Goal: Transaction & Acquisition: Purchase product/service

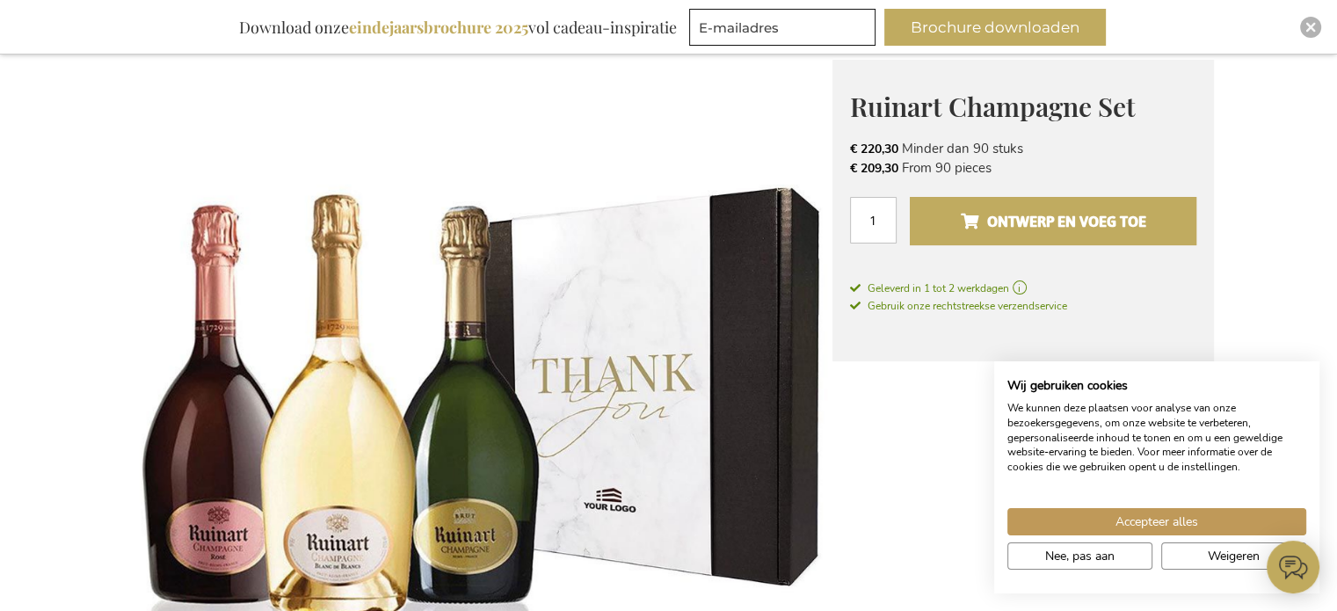
click at [1062, 221] on span "Ontwerp en voeg toe" at bounding box center [1052, 221] width 185 height 28
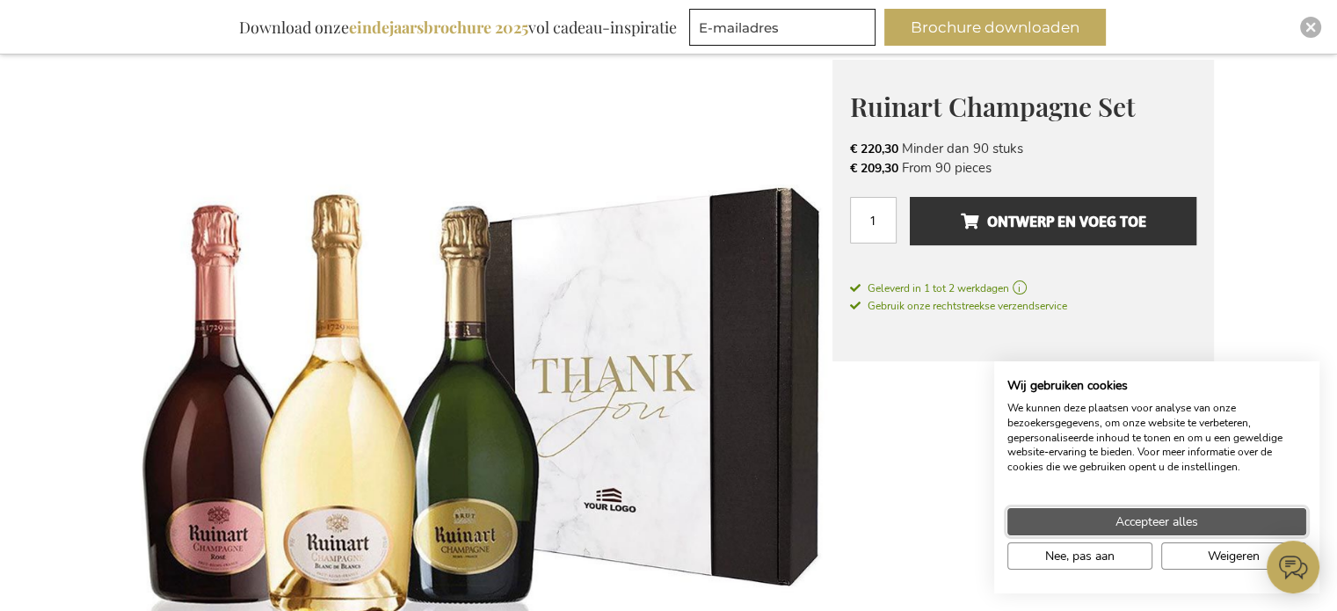
click at [1162, 518] on span "Accepteer alles" at bounding box center [1156, 521] width 83 height 18
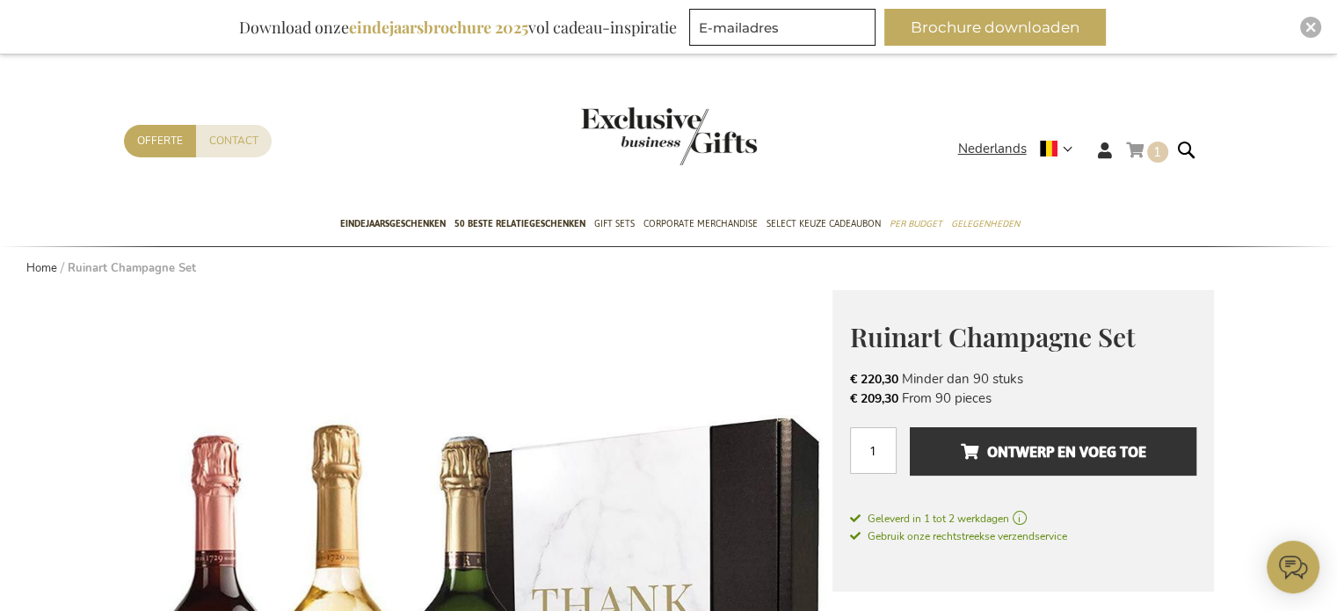
click at [1137, 149] on link "Winkelwagen 1 1 items" at bounding box center [1147, 153] width 42 height 29
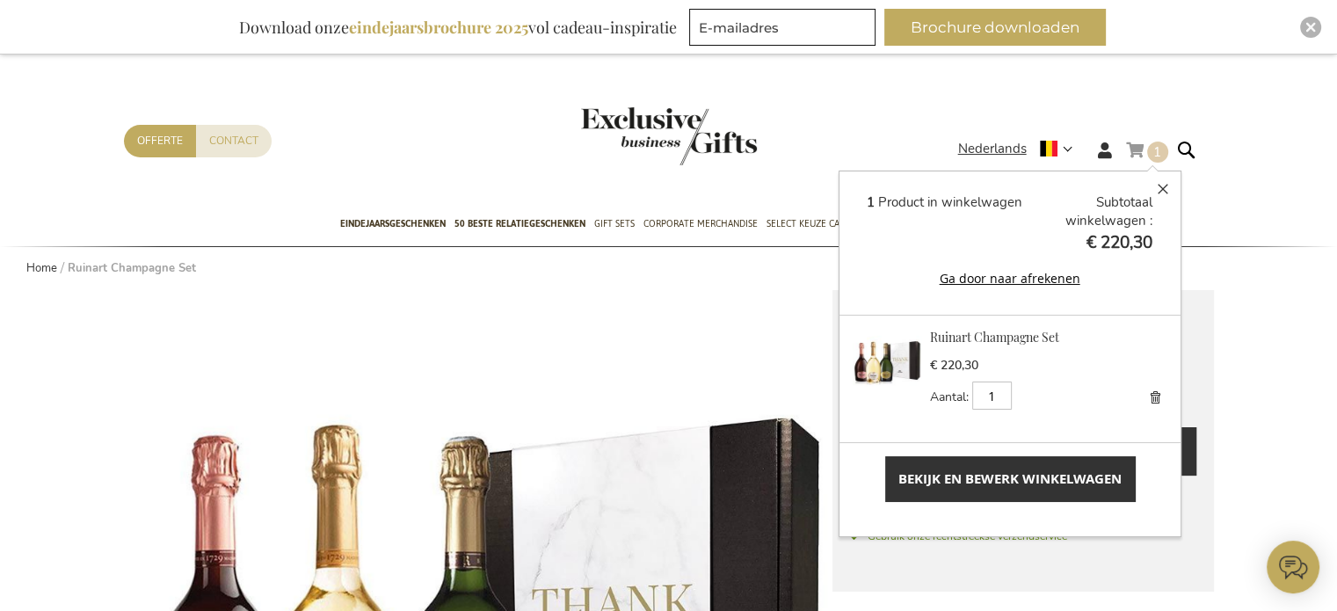
click at [962, 474] on span "Bekijk en bewerk winkelwagen" at bounding box center [1009, 478] width 223 height 18
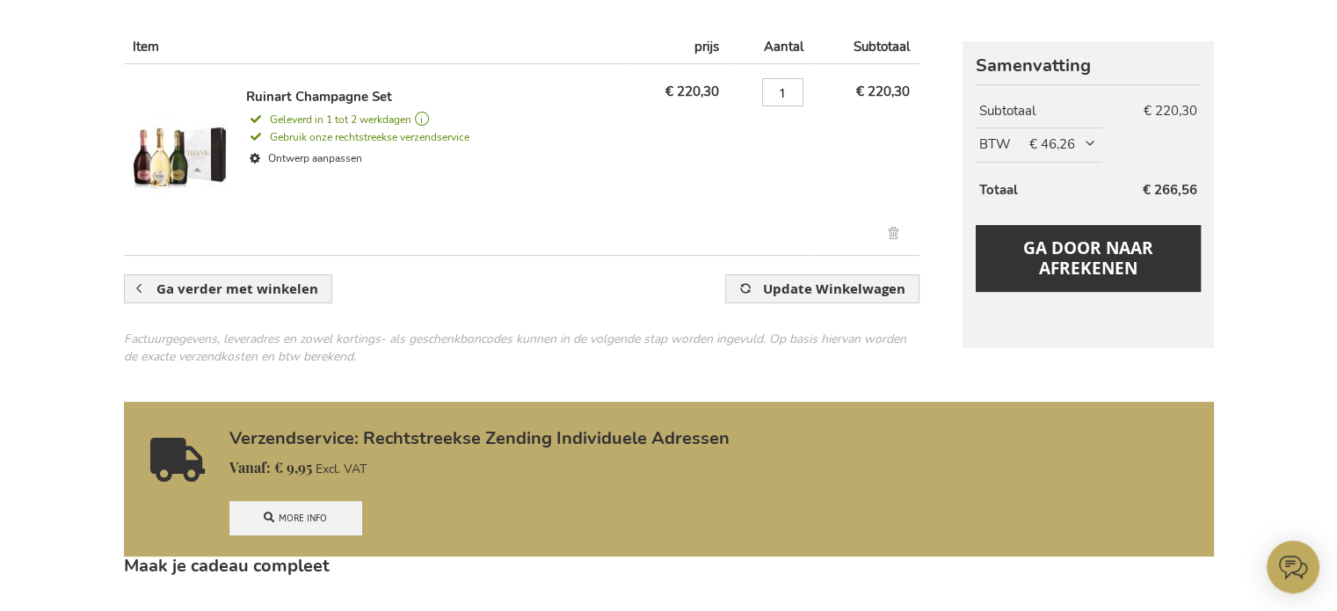
scroll to position [264, 0]
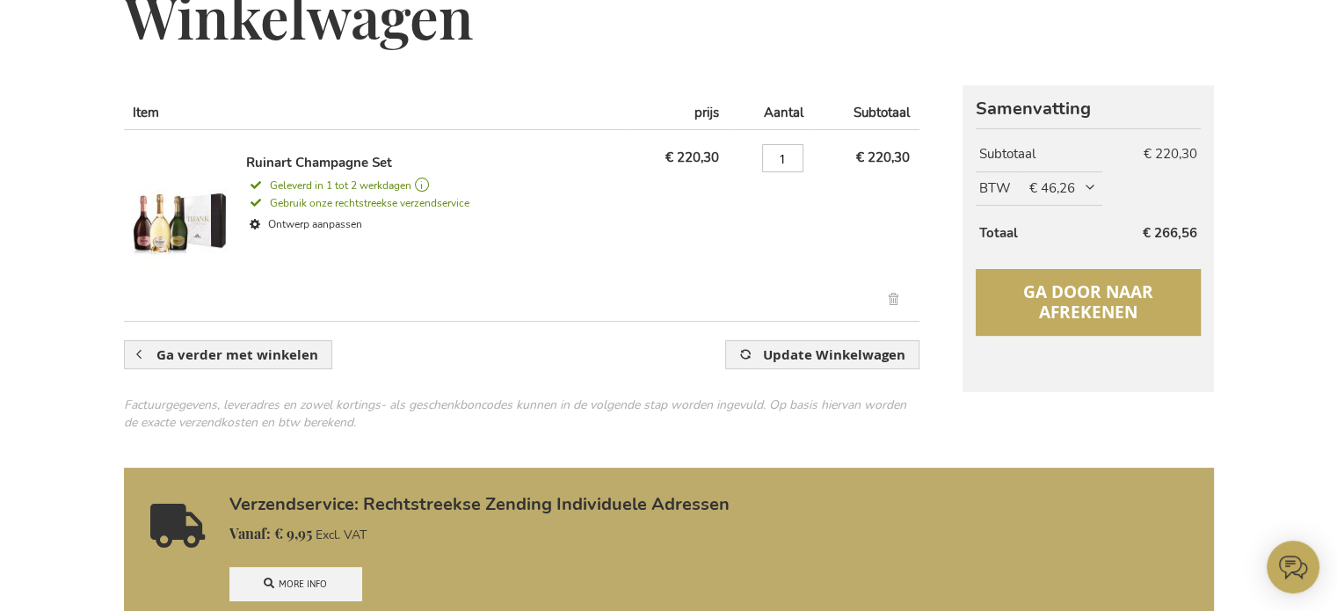
click at [1074, 283] on span "Ga door naar afrekenen" at bounding box center [1088, 301] width 130 height 43
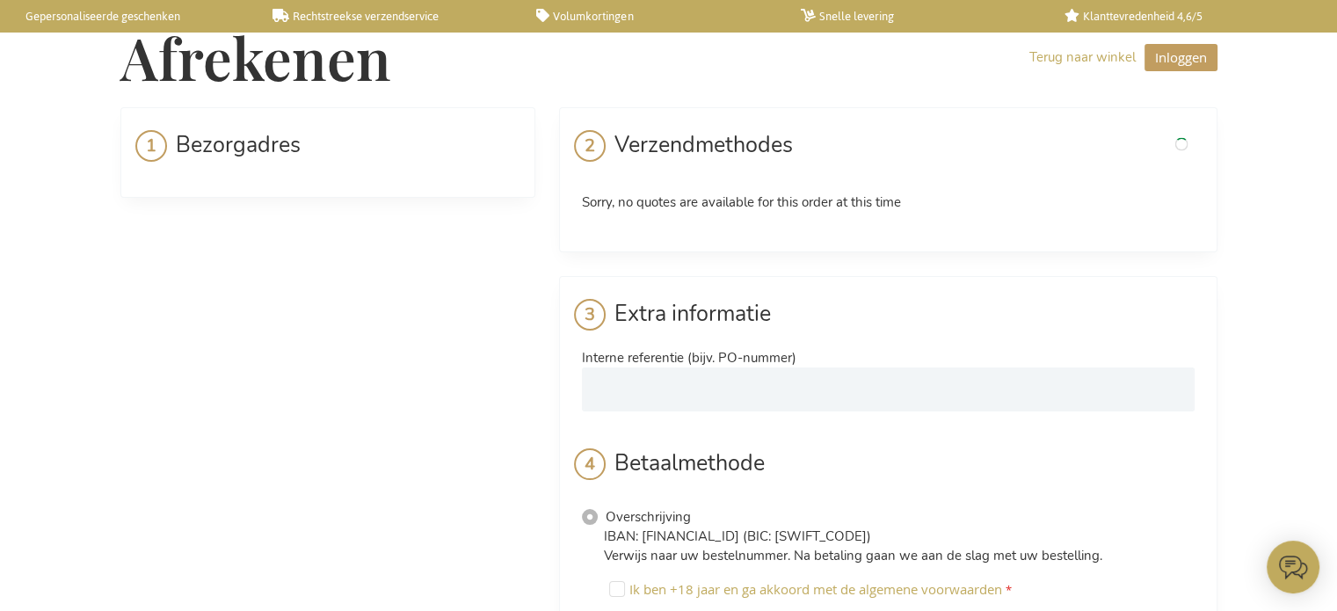
select select "BE"
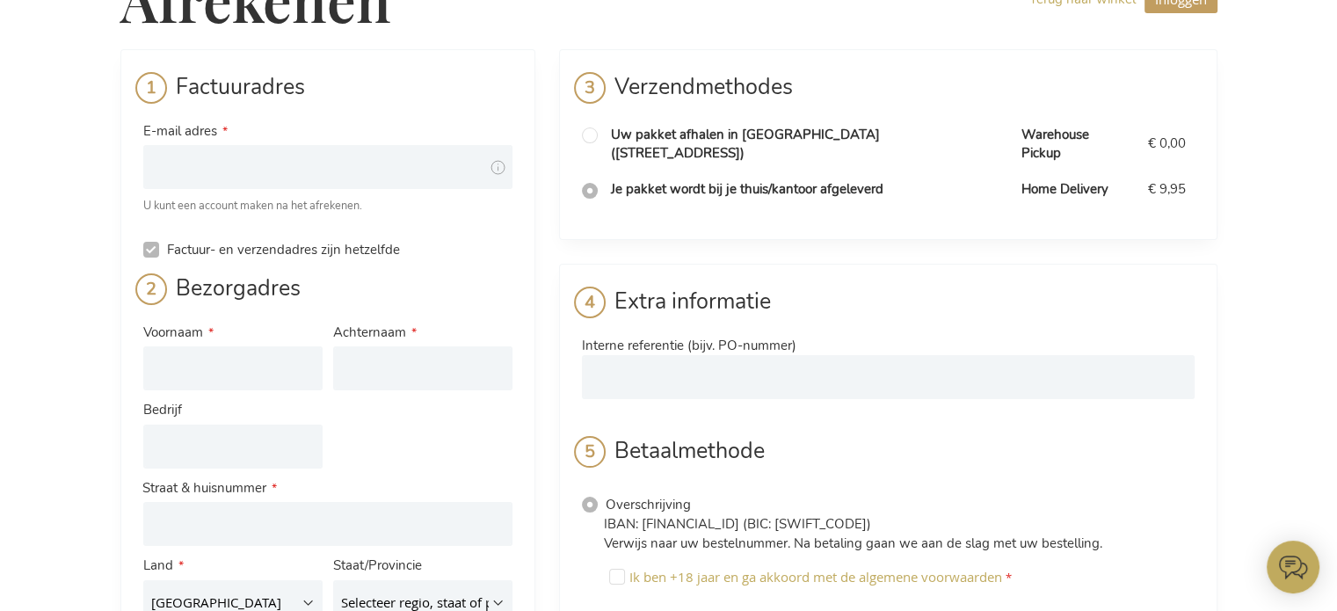
scroll to position [88, 0]
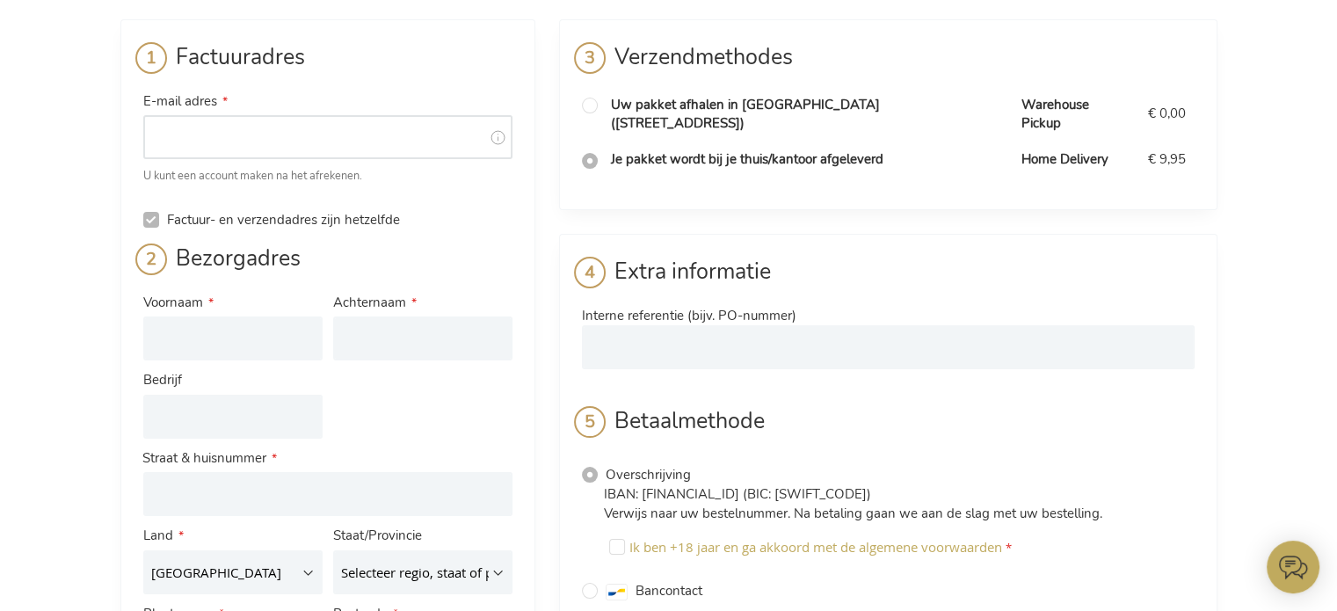
click at [348, 141] on input "E-mail adres" at bounding box center [327, 137] width 369 height 44
type input "ingrid_dhondt@peopleware.be"
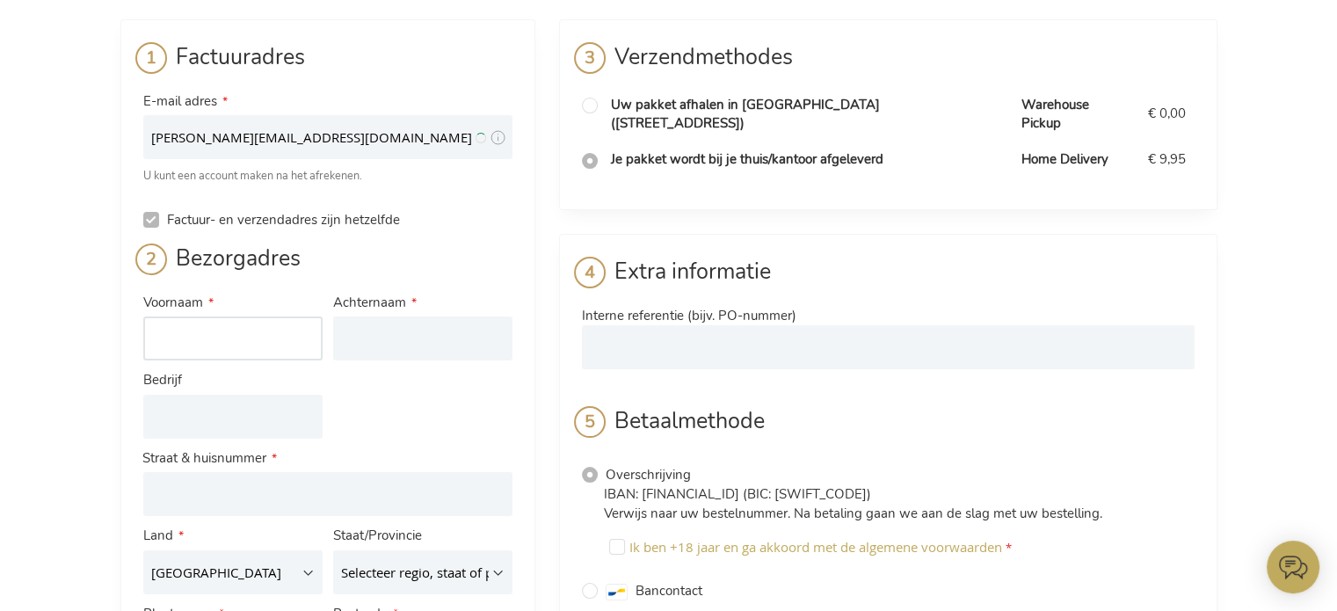
click at [235, 339] on input "Voornaam" at bounding box center [232, 338] width 179 height 44
type input "Ingrid"
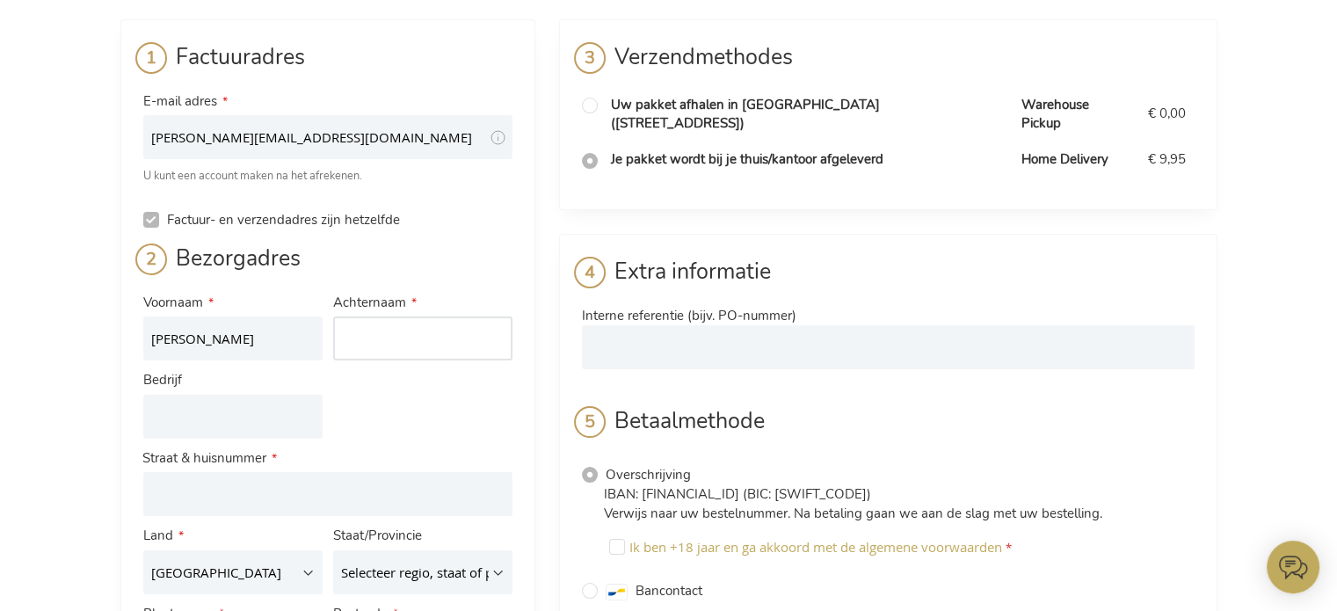
type input "Dhondt"
type input "PeopleWare NV"
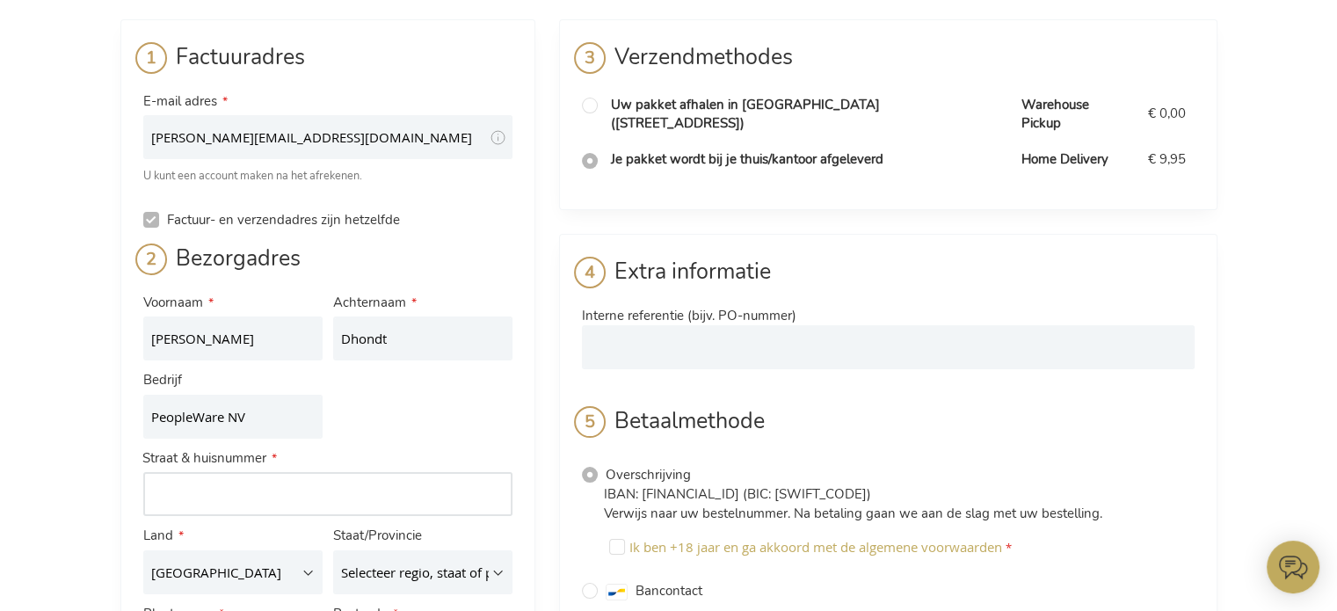
type input "Duwyckstraat, 17"
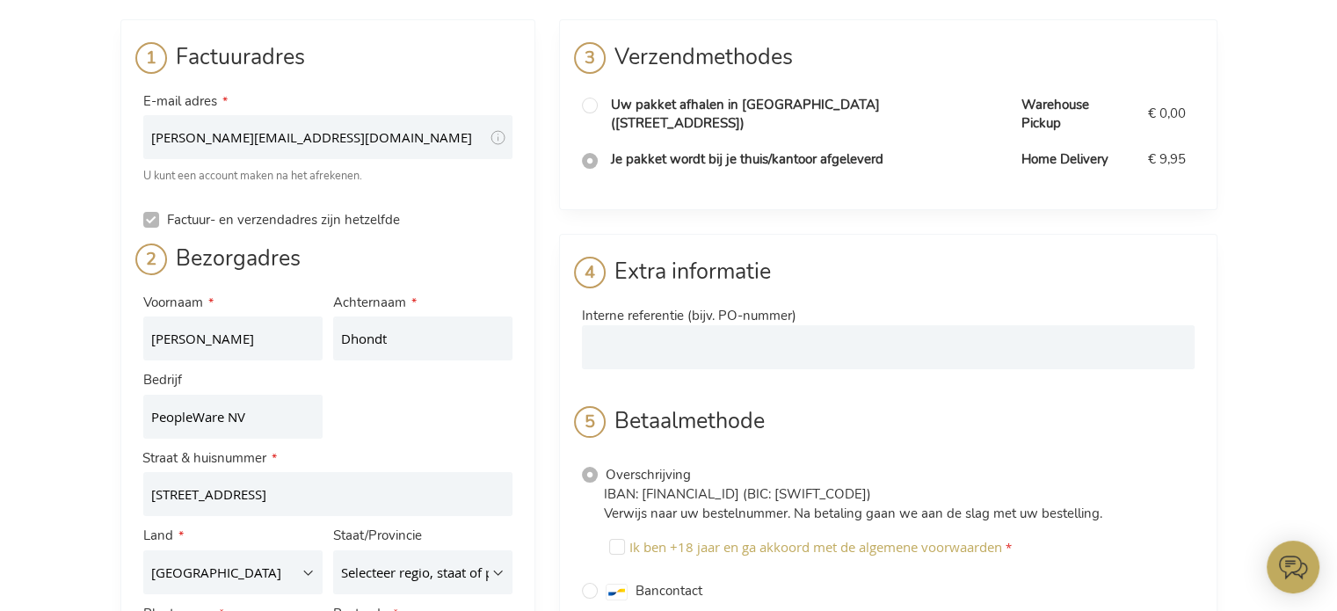
type input "2500 - Lier (antwerpen)"
type input "2500"
type input "034483338"
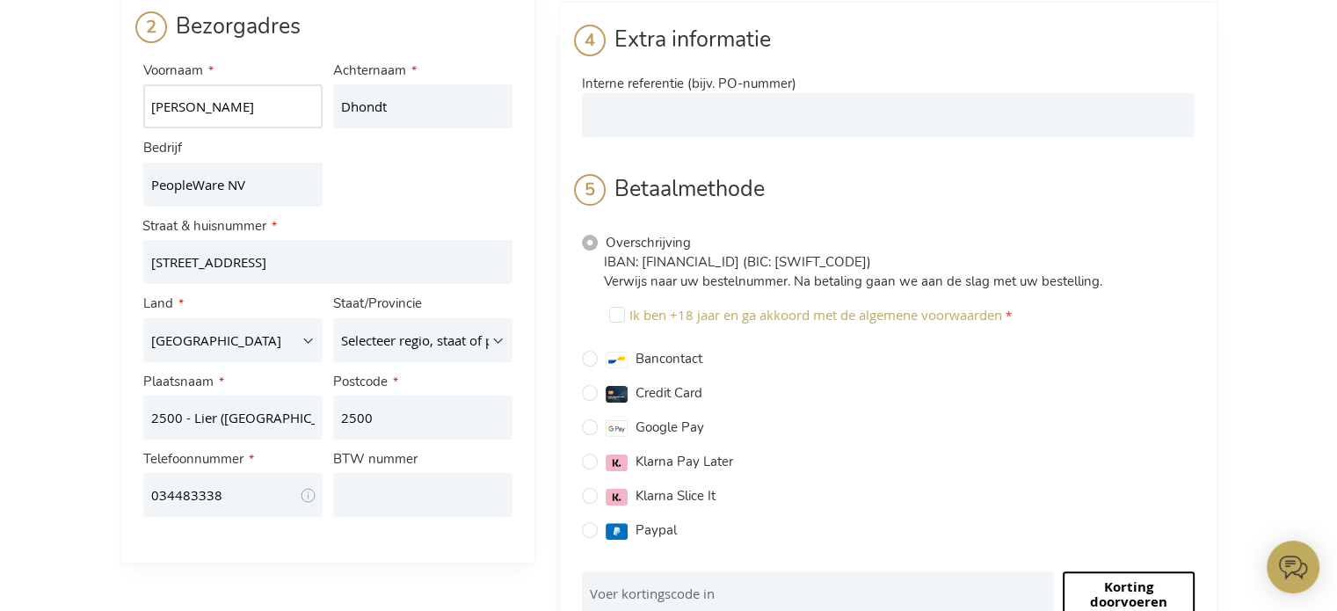
scroll to position [352, 0]
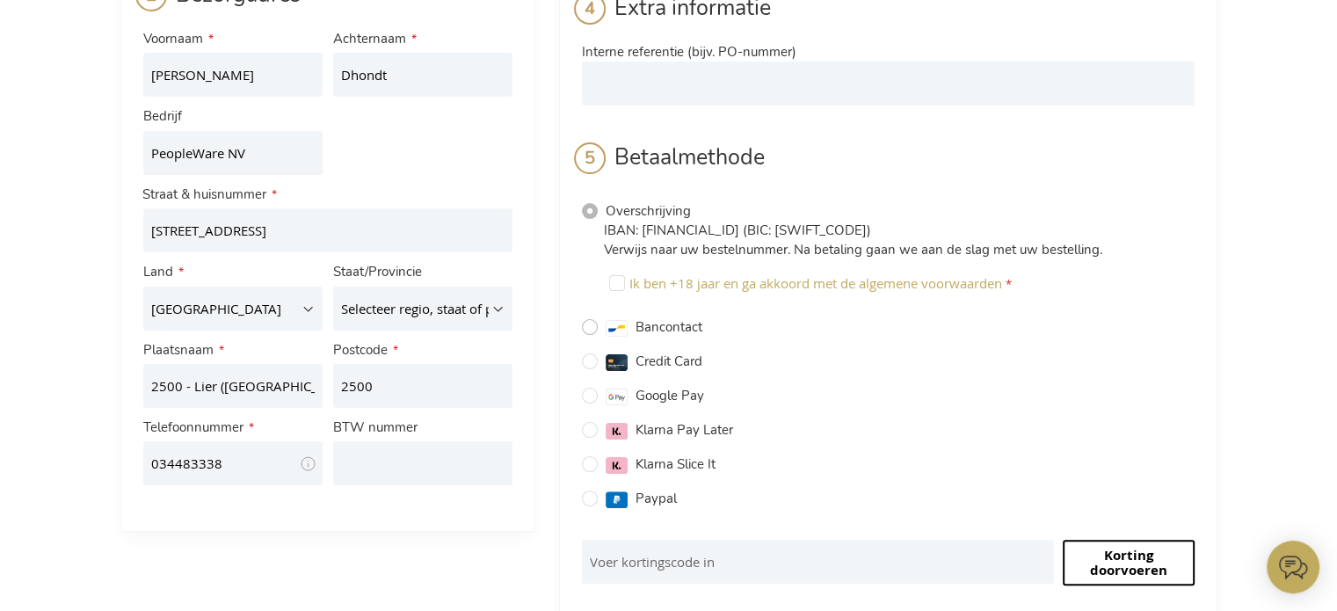
click at [588, 319] on input "Bancontact" at bounding box center [590, 327] width 16 height 16
radio input "true"
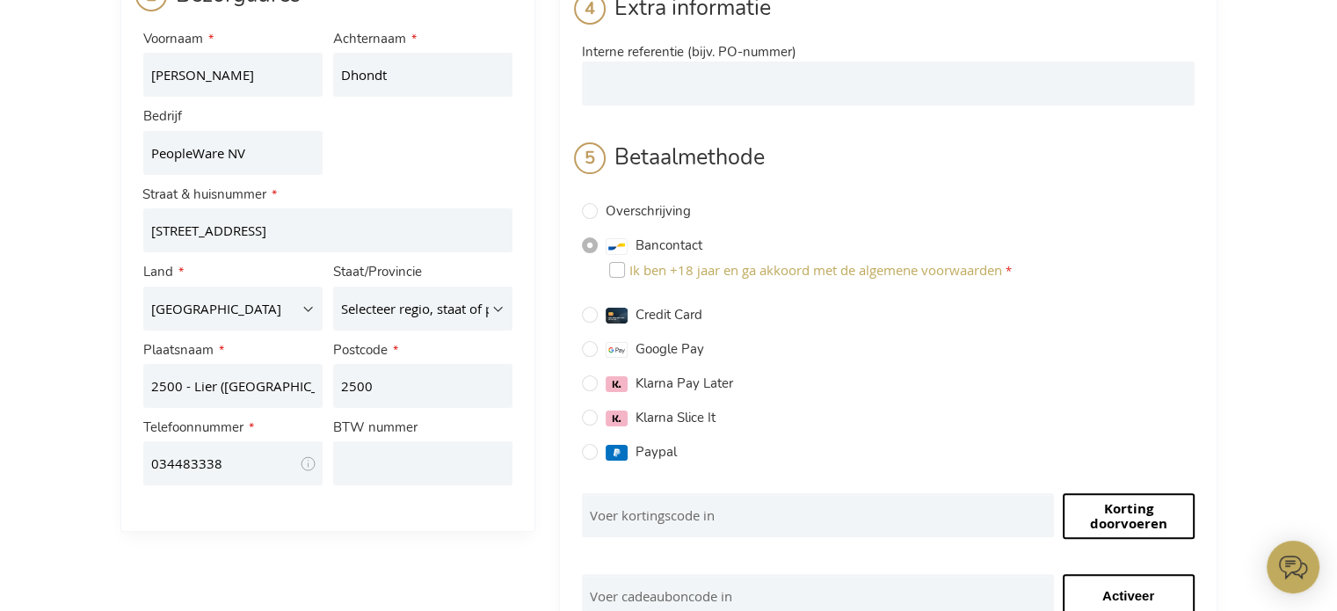
click at [619, 262] on input "Ik ben +18 jaar en ga akkoord met de algemene voorwaarden" at bounding box center [617, 270] width 16 height 16
checkbox input "true"
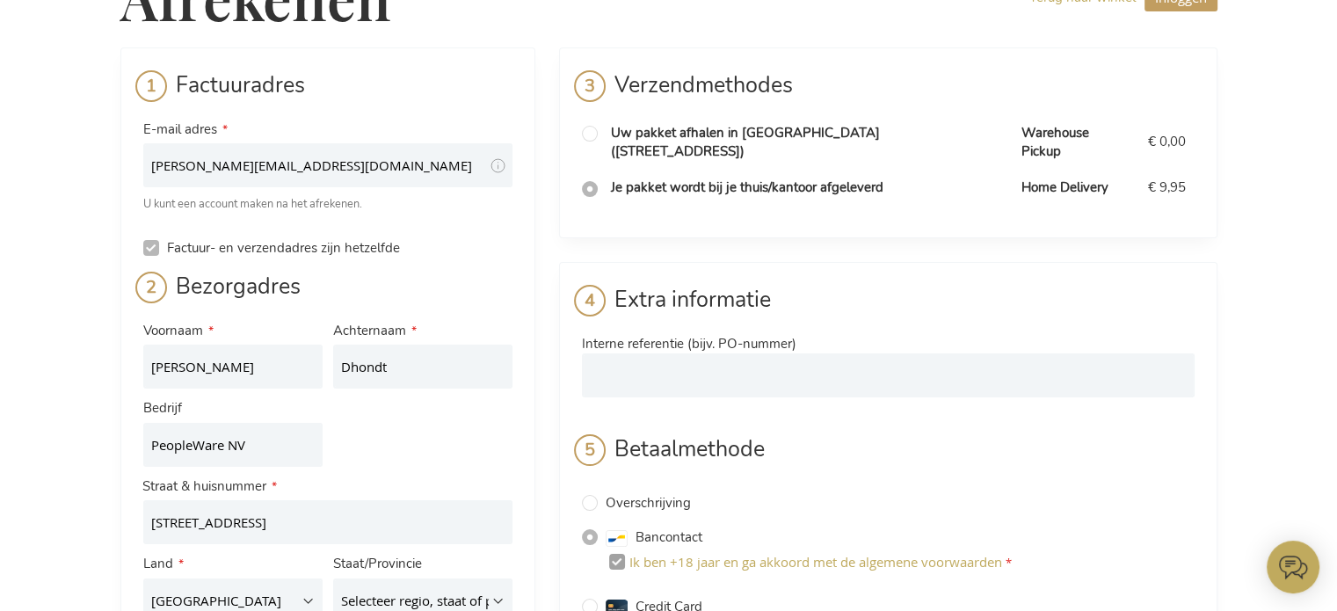
scroll to position [0, 0]
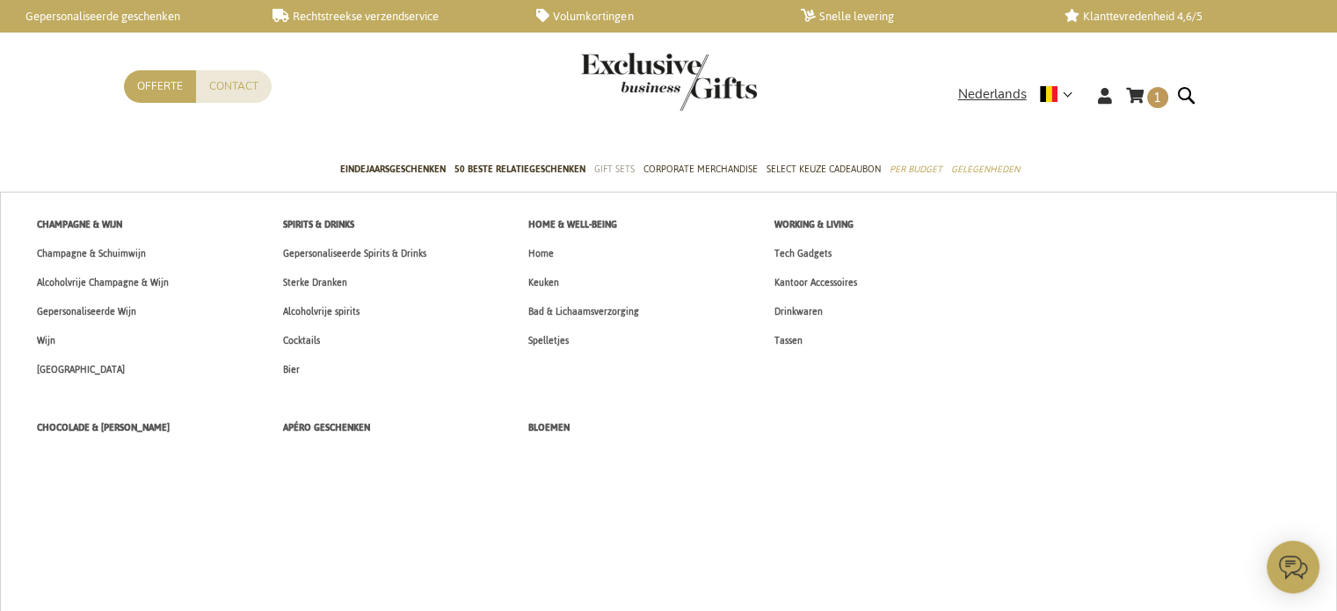
click at [615, 163] on span "Gift Sets" at bounding box center [614, 169] width 40 height 18
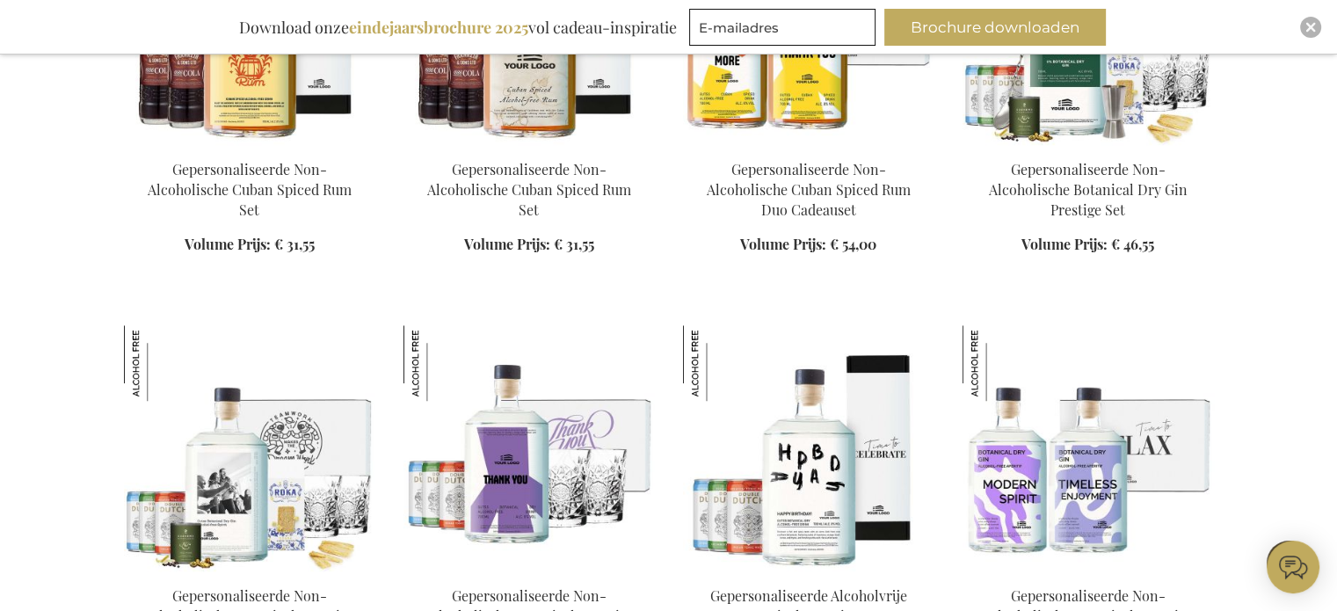
scroll to position [1582, 0]
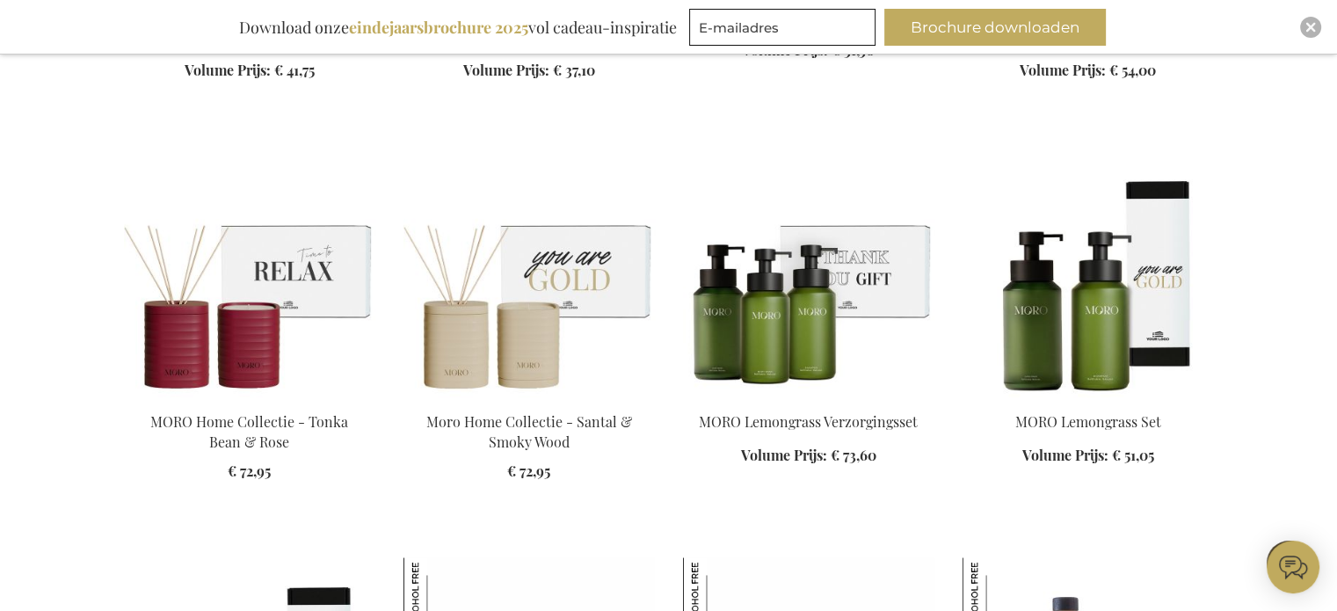
scroll to position [1933, 0]
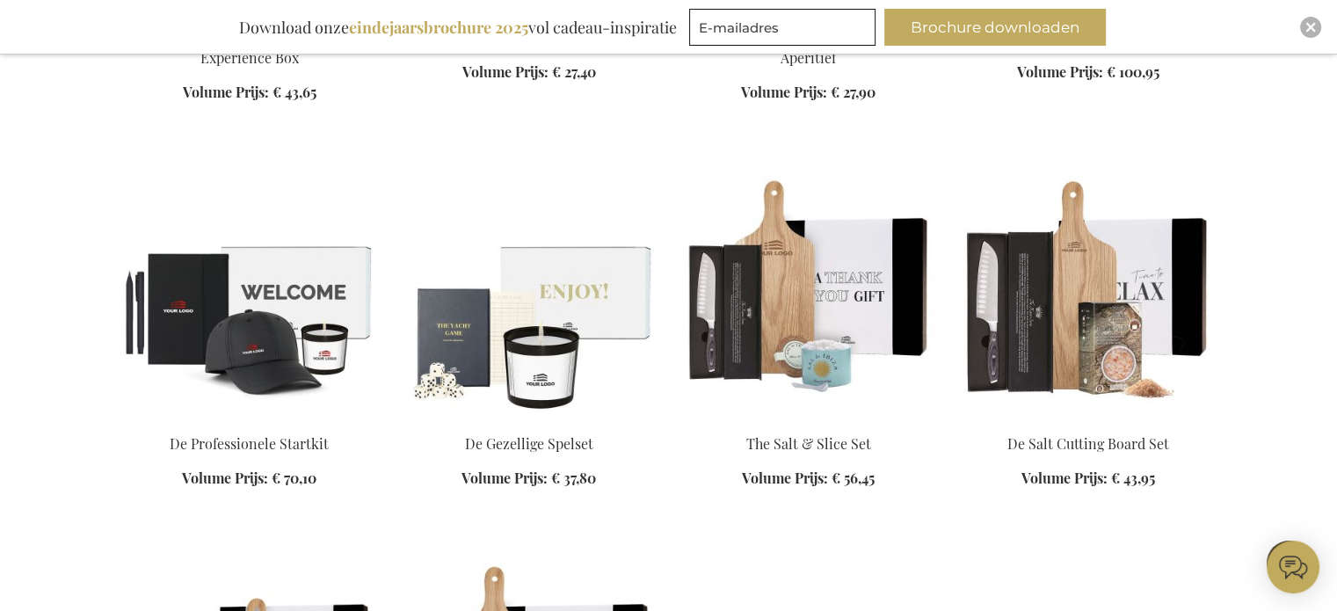
scroll to position [3955, 0]
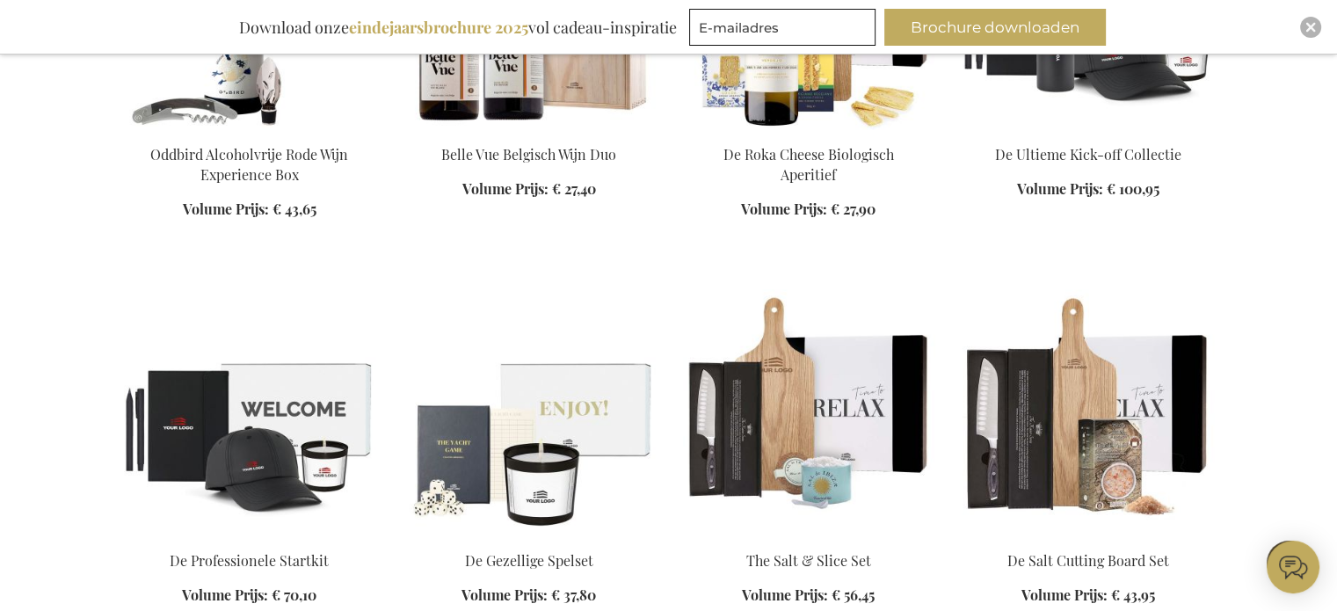
scroll to position [3779, 0]
